Goal: Task Accomplishment & Management: Use online tool/utility

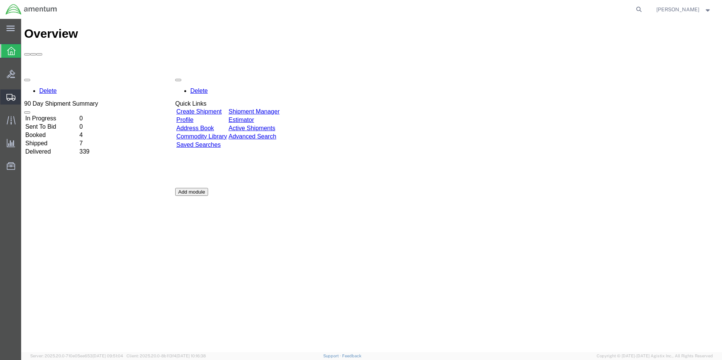
click at [0, 0] on span "Create from Template" at bounding box center [0, 0] width 0 height 0
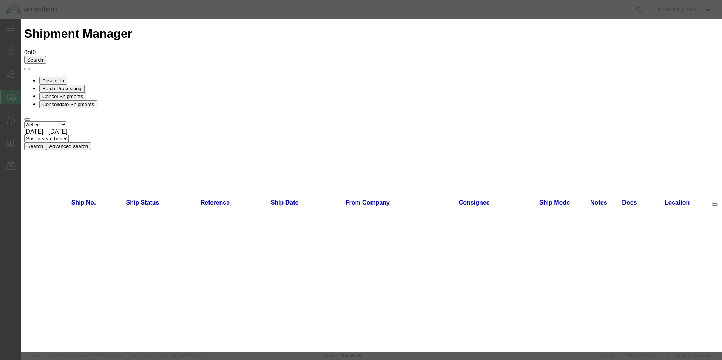
scroll to position [491, 0]
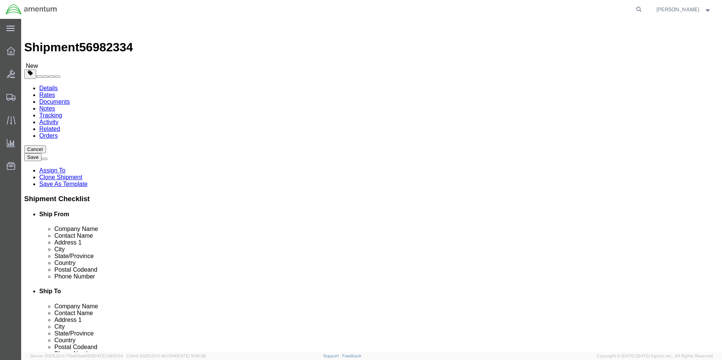
select select "49950"
select select
click input "SRC SUPPLY...NORMA SCOTT"
type input "S"
type input "RIDD"
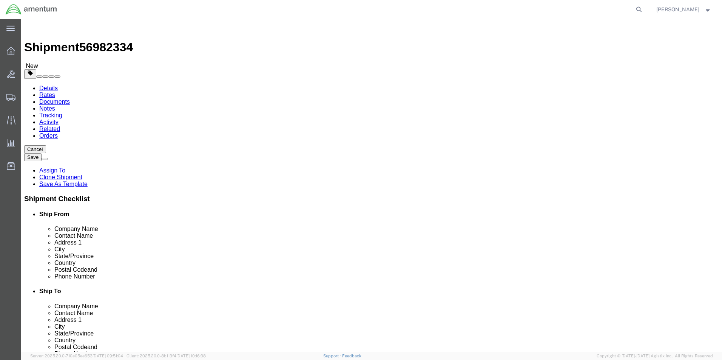
click p "- Amentum Services, Inc. - (SRC SUPPLY...NICK RIDDLE) 4640 SUBCHASER CT., BUILD…"
type input "nicholas.l.riddle@associates.cbp.dhs.gov"
select select "FL"
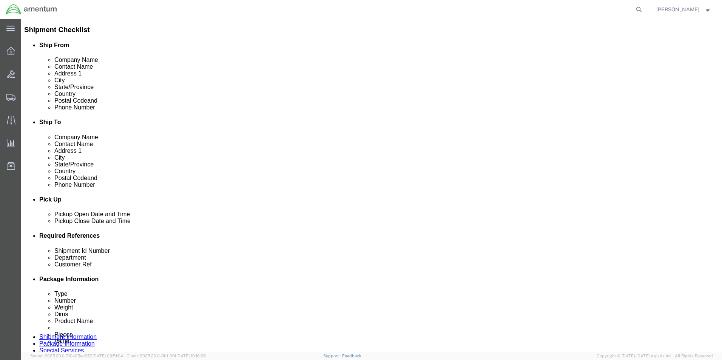
scroll to position [189, 0]
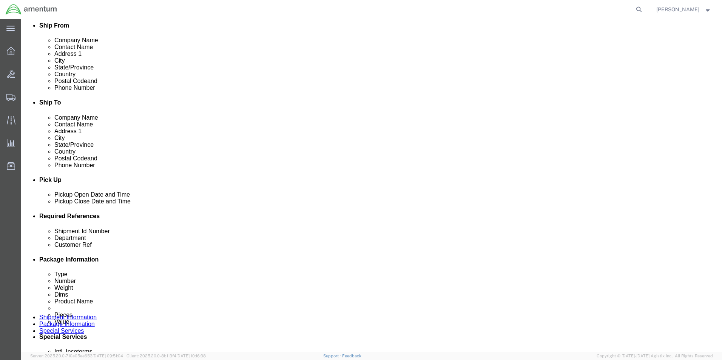
type input "SRC SUPPLY...NICK RIDDLE"
click input "680479"
type input "6"
type input "4802"
click div "Shipment Id Number IHR/RECERT. Select Account Type Activity ID Airline Appointm…"
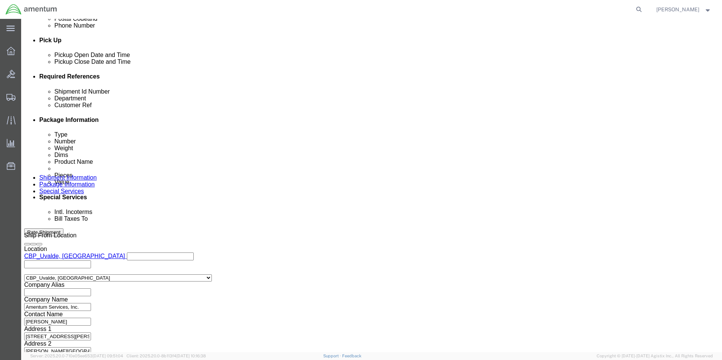
scroll to position [329, 0]
click button "Continue"
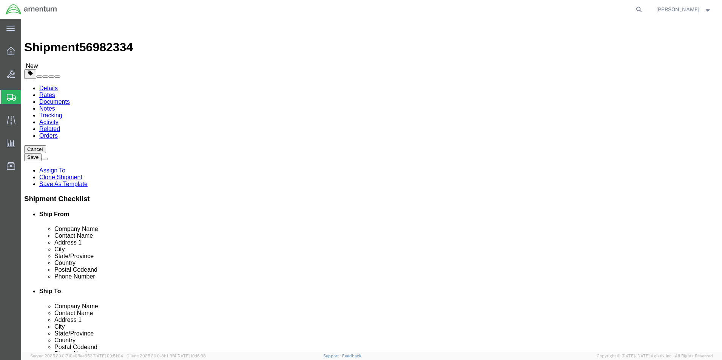
click input "20.00"
type input "2"
type input "12.00"
type input "10.00"
type input "8.00"
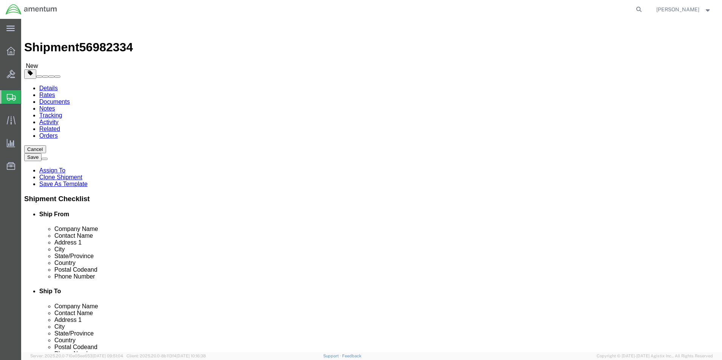
click input "5.00"
type input "5"
type input "4.0"
click div "Package Content # 1 1 x Cardboard Box(es) Package Type Select Bale(s) Basket(s)…"
click button "Rate Shipment"
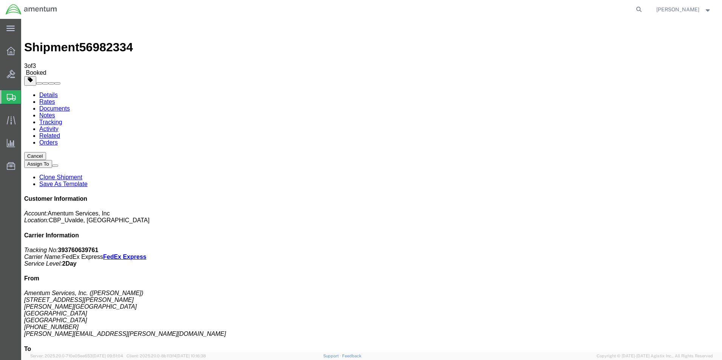
click at [709, 11] on strong "button" at bounding box center [708, 9] width 7 height 3
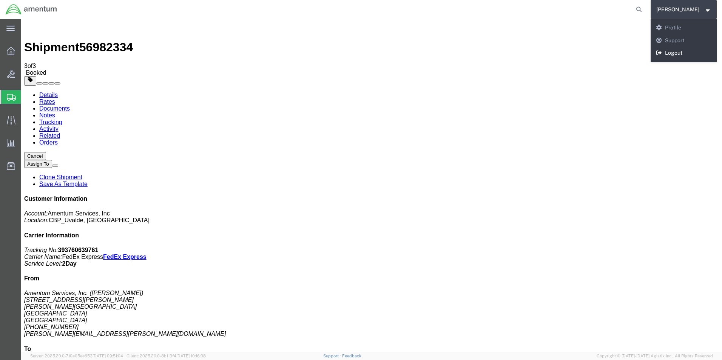
click at [677, 50] on link "Logout" at bounding box center [684, 53] width 66 height 13
